Goal: Find specific page/section: Find specific page/section

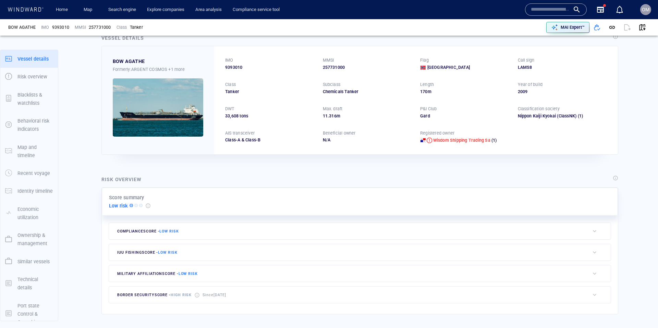
scroll to position [16, 0]
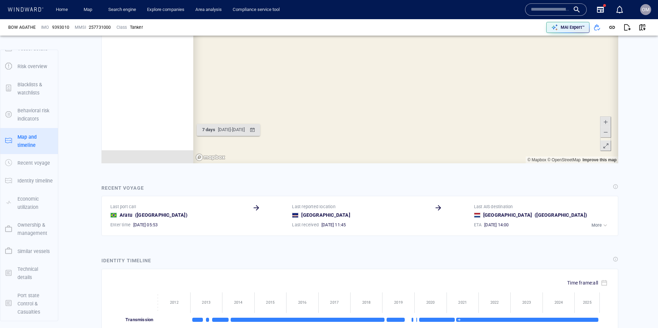
scroll to position [1854, 0]
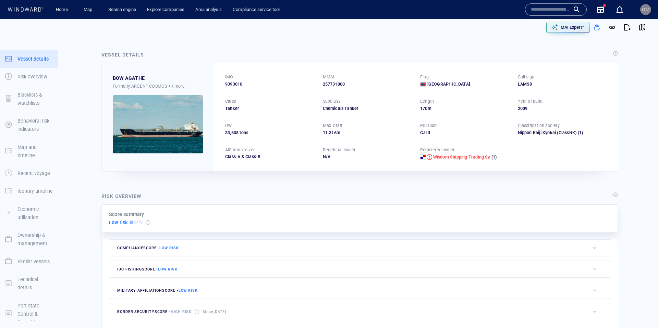
click at [645, 8] on span "OM" at bounding box center [646, 9] width 8 height 5
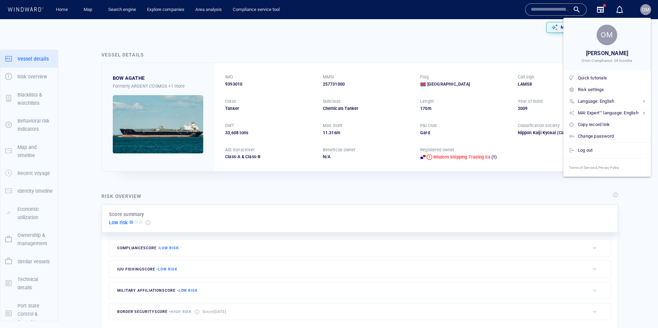
drag, startPoint x: 453, startPoint y: 30, endPoint x: 446, endPoint y: 31, distance: 6.3
click at [453, 30] on div at bounding box center [329, 164] width 658 height 328
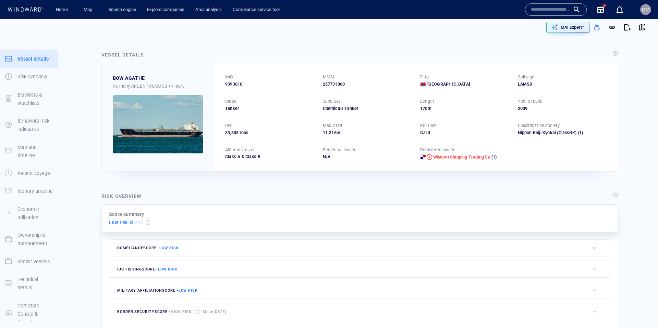
click at [235, 83] on span "9393010" at bounding box center [233, 84] width 17 height 6
copy span "9393010"
click at [544, 10] on input "text" at bounding box center [550, 9] width 39 height 10
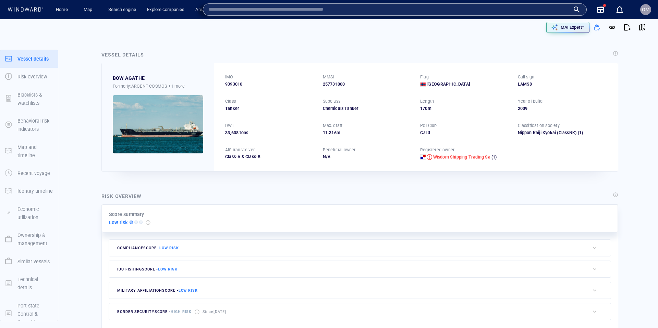
paste input "*******"
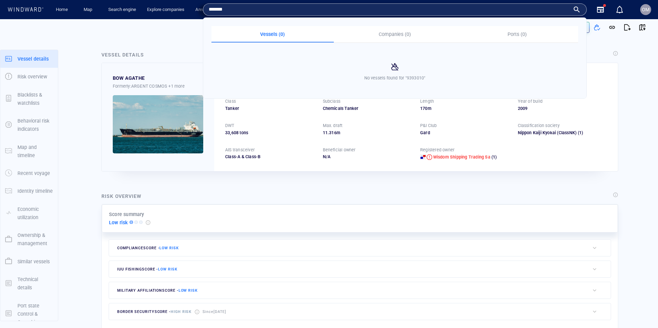
type input "*******"
click at [173, 37] on div at bounding box center [167, 27] width 325 height 21
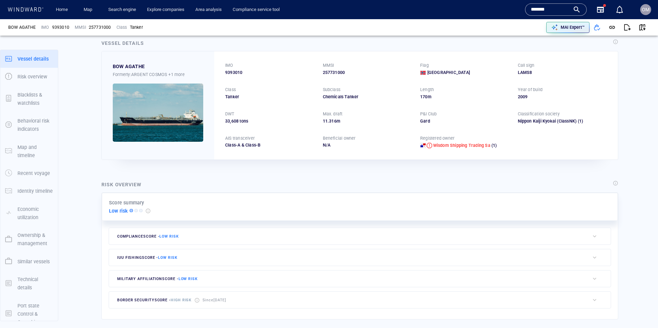
scroll to position [11, 0]
